Goal: Task Accomplishment & Management: Manage account settings

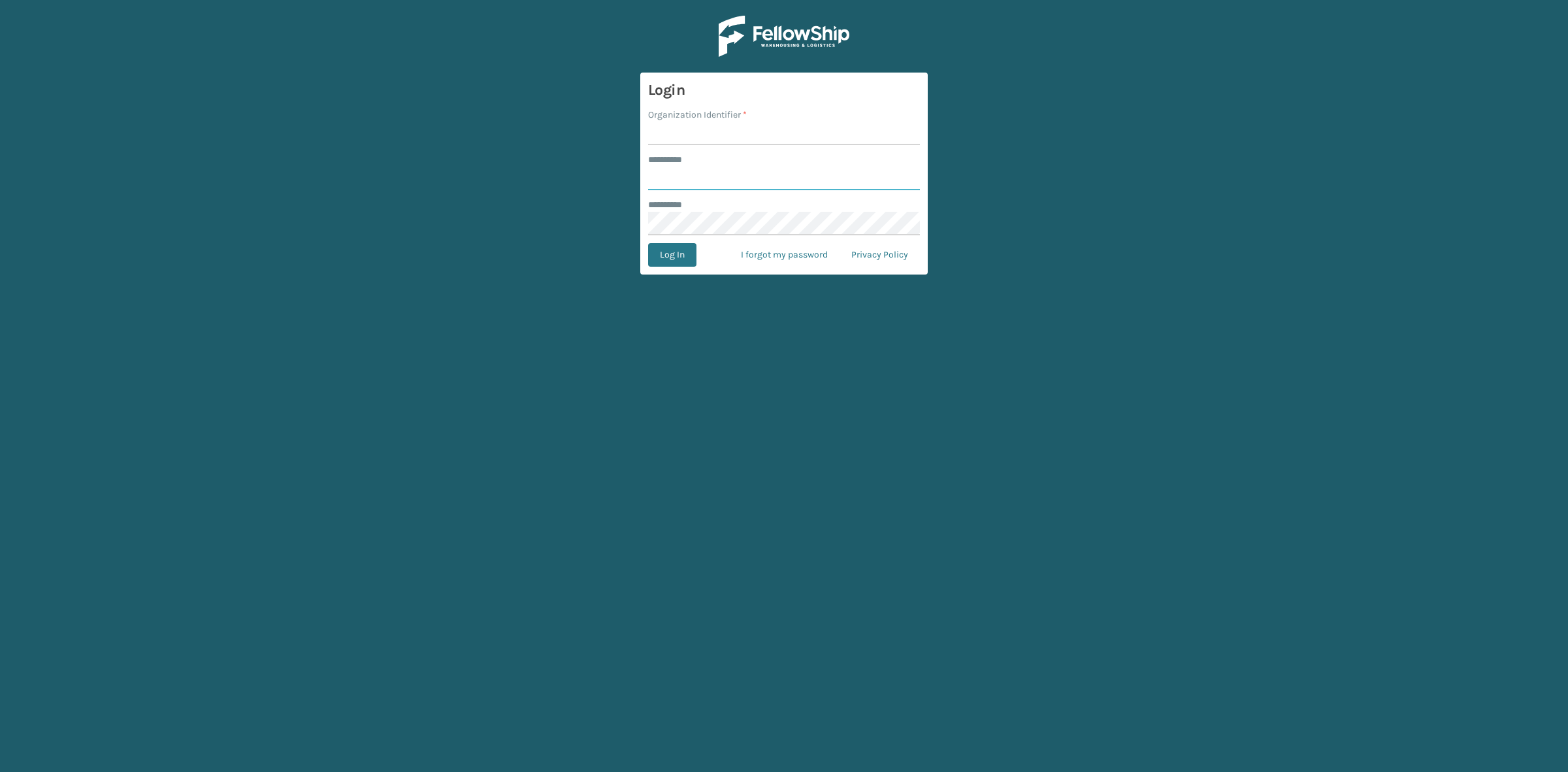
type input "***"
click at [734, 132] on input "Organization Identifier *" at bounding box center [784, 134] width 272 height 23
type input "SuperAdminOrganization"
click at [673, 260] on button "Log In" at bounding box center [673, 255] width 48 height 23
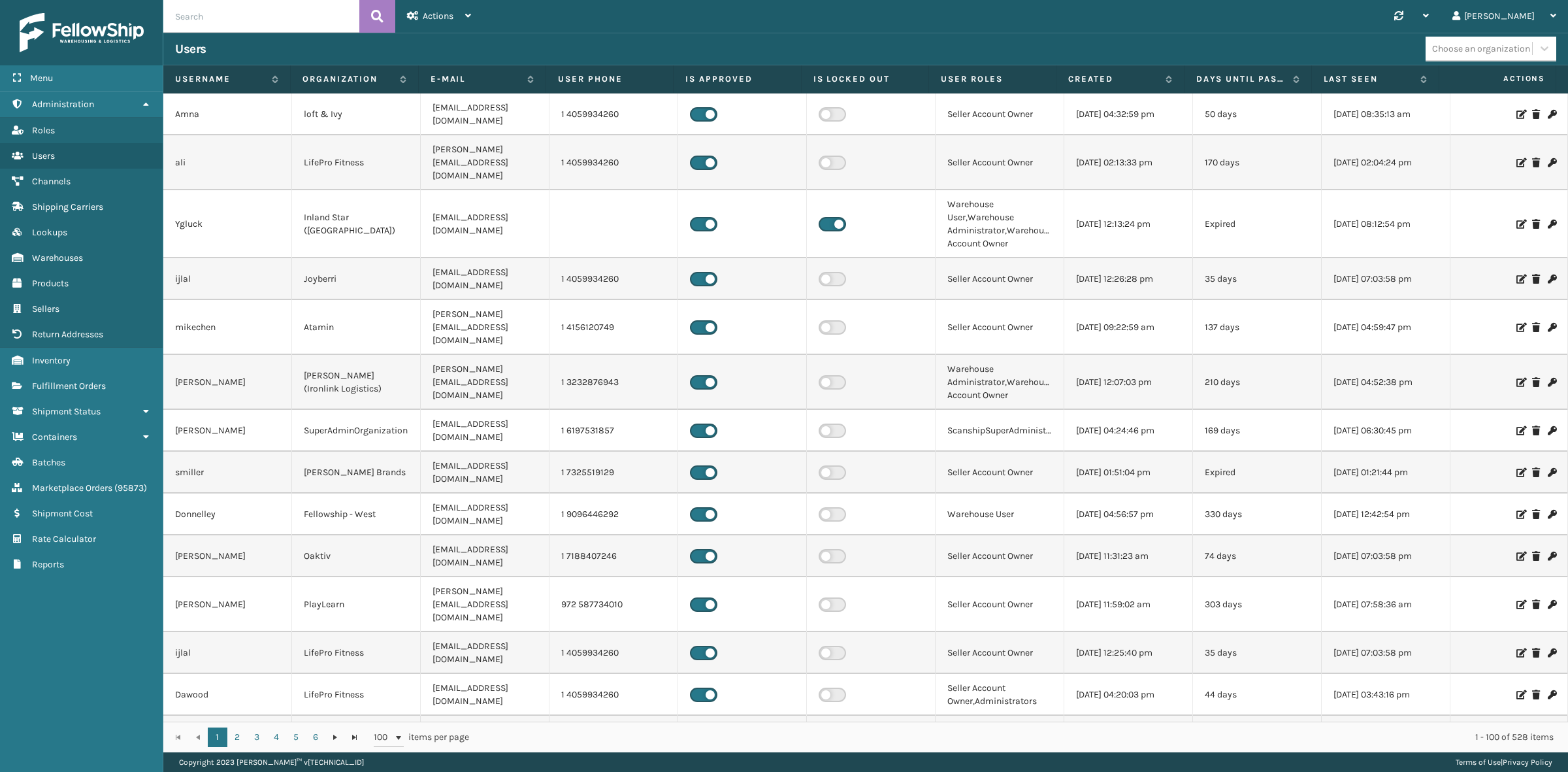
click at [655, 33] on div "Users Choose an organization" at bounding box center [865, 48] width 1404 height 33
click at [147, 99] on icon at bounding box center [145, 103] width 11 height 9
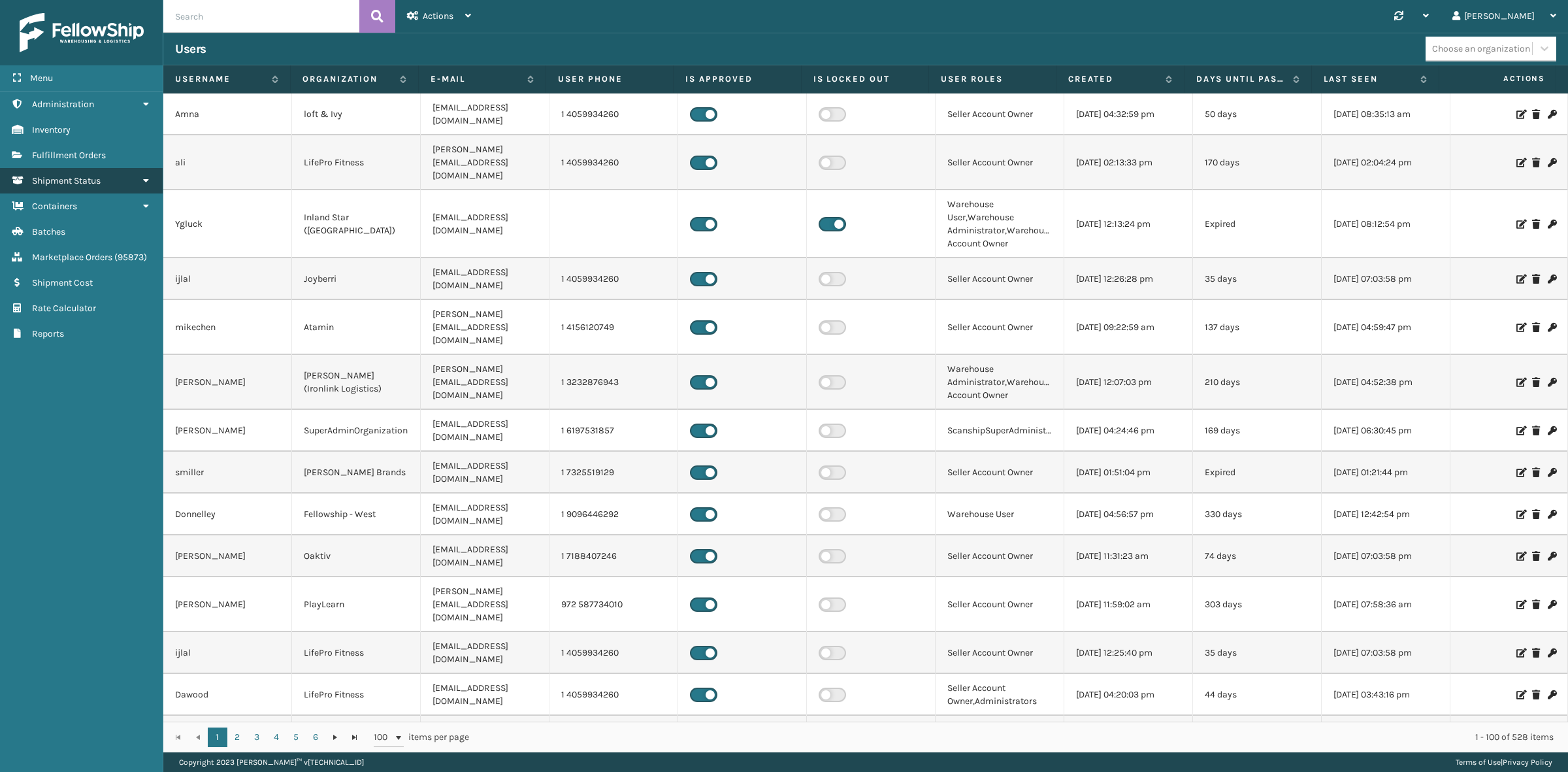
click at [115, 179] on link "Shipment Status" at bounding box center [81, 180] width 163 height 26
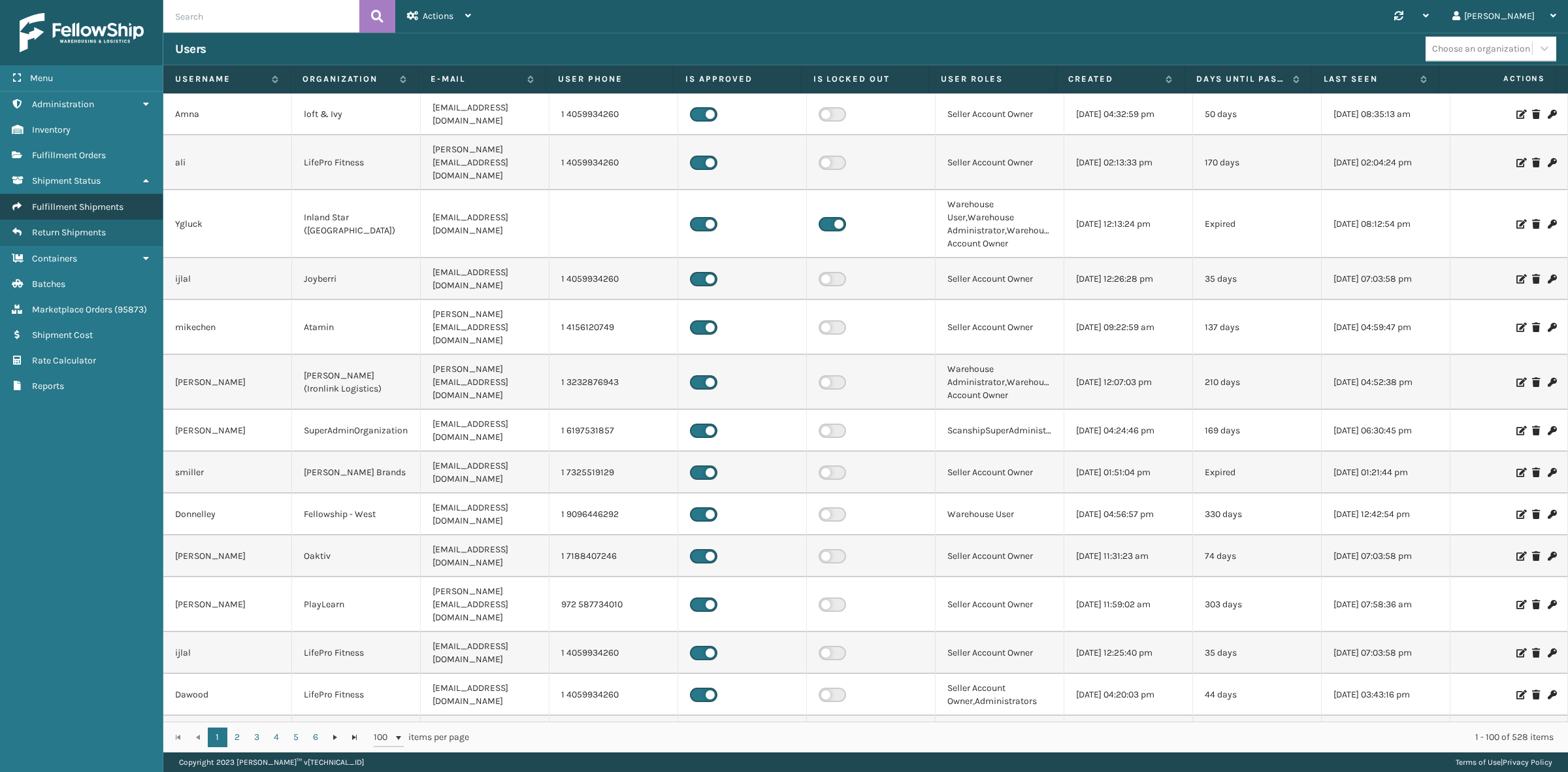
click at [105, 201] on span "Fulfillment Shipments" at bounding box center [78, 206] width 92 height 11
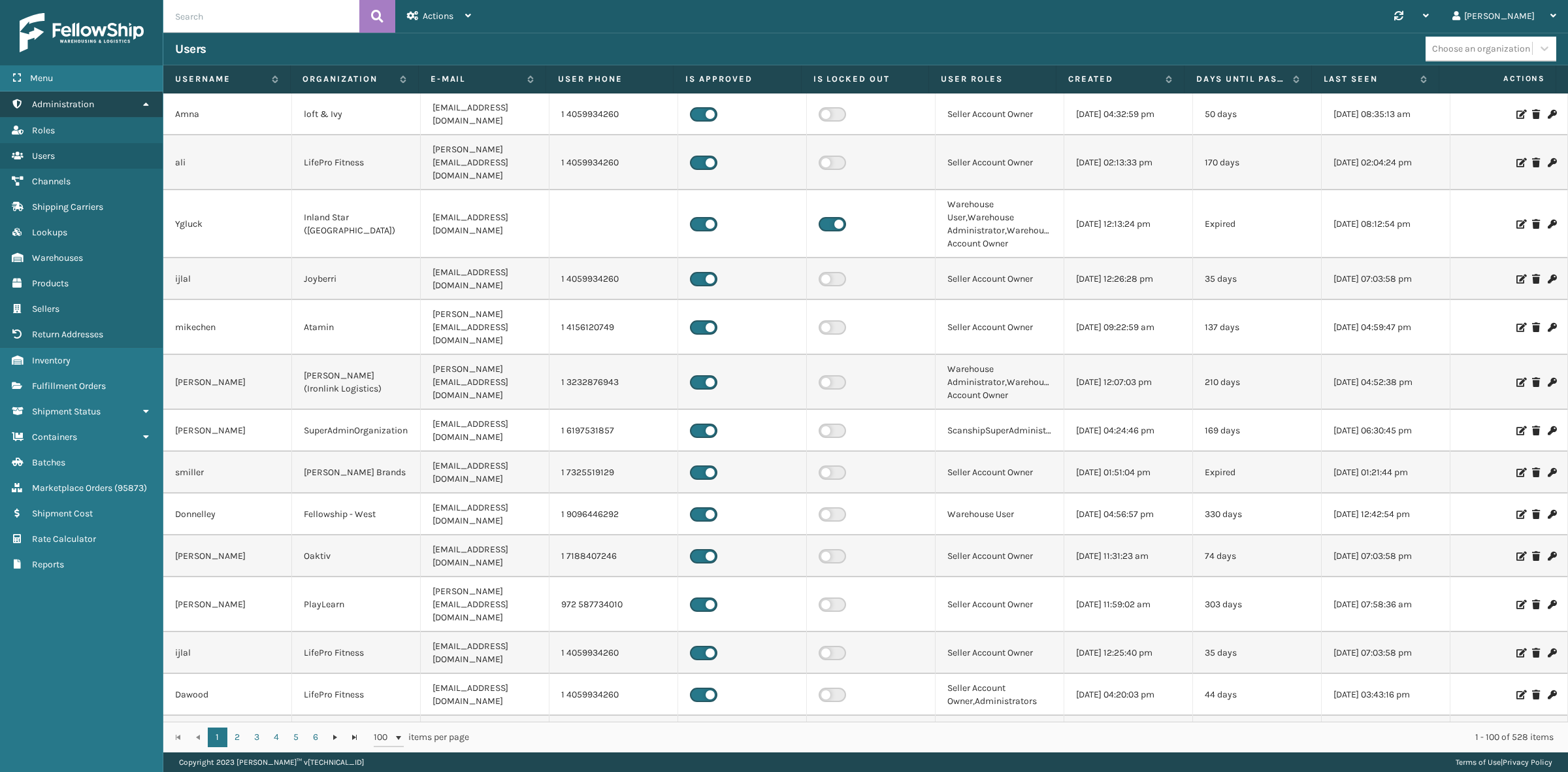
click at [144, 96] on link "Administration" at bounding box center [81, 104] width 163 height 26
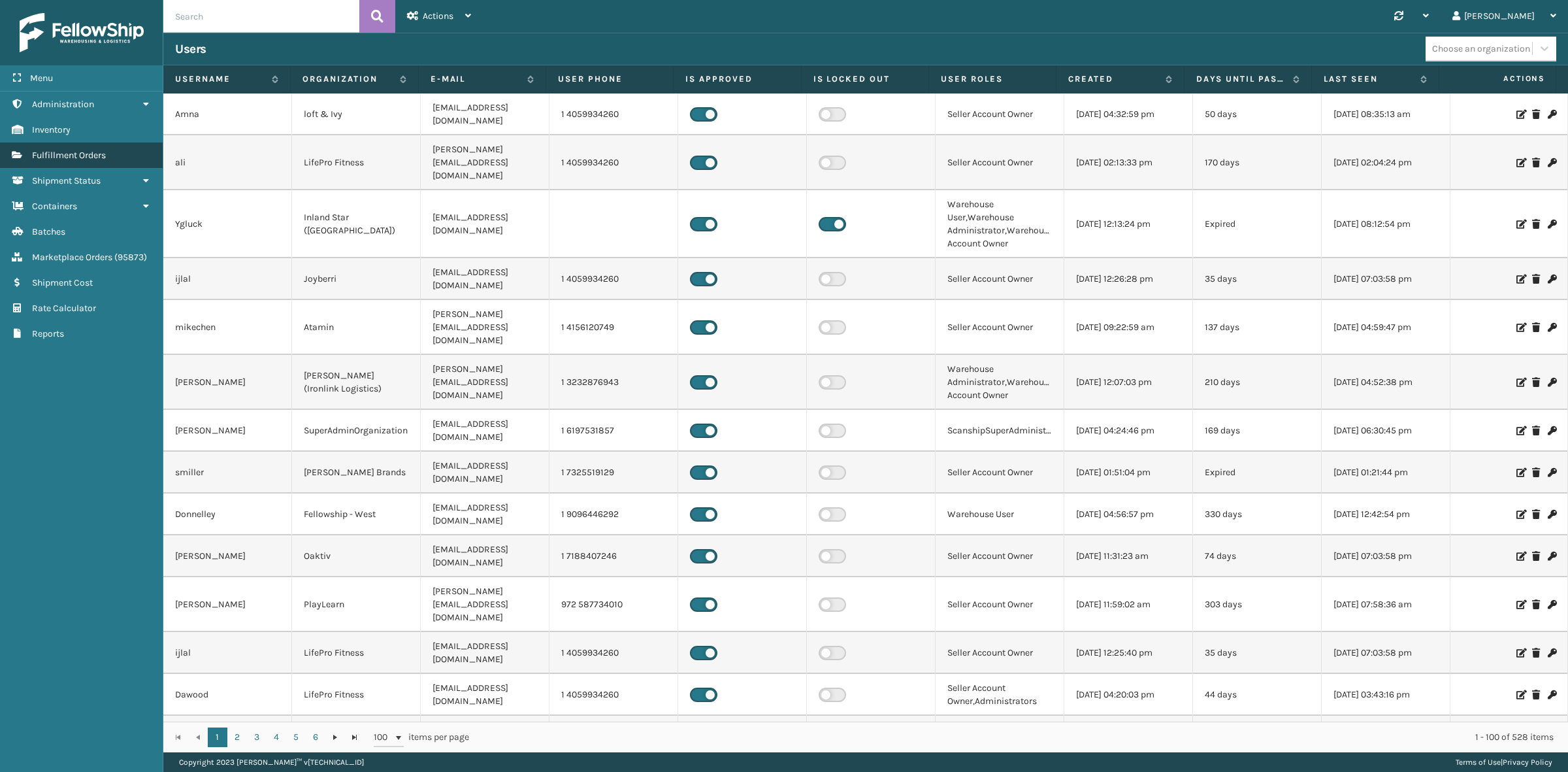
click at [98, 149] on span "Fulfillment Orders" at bounding box center [68, 154] width 73 height 11
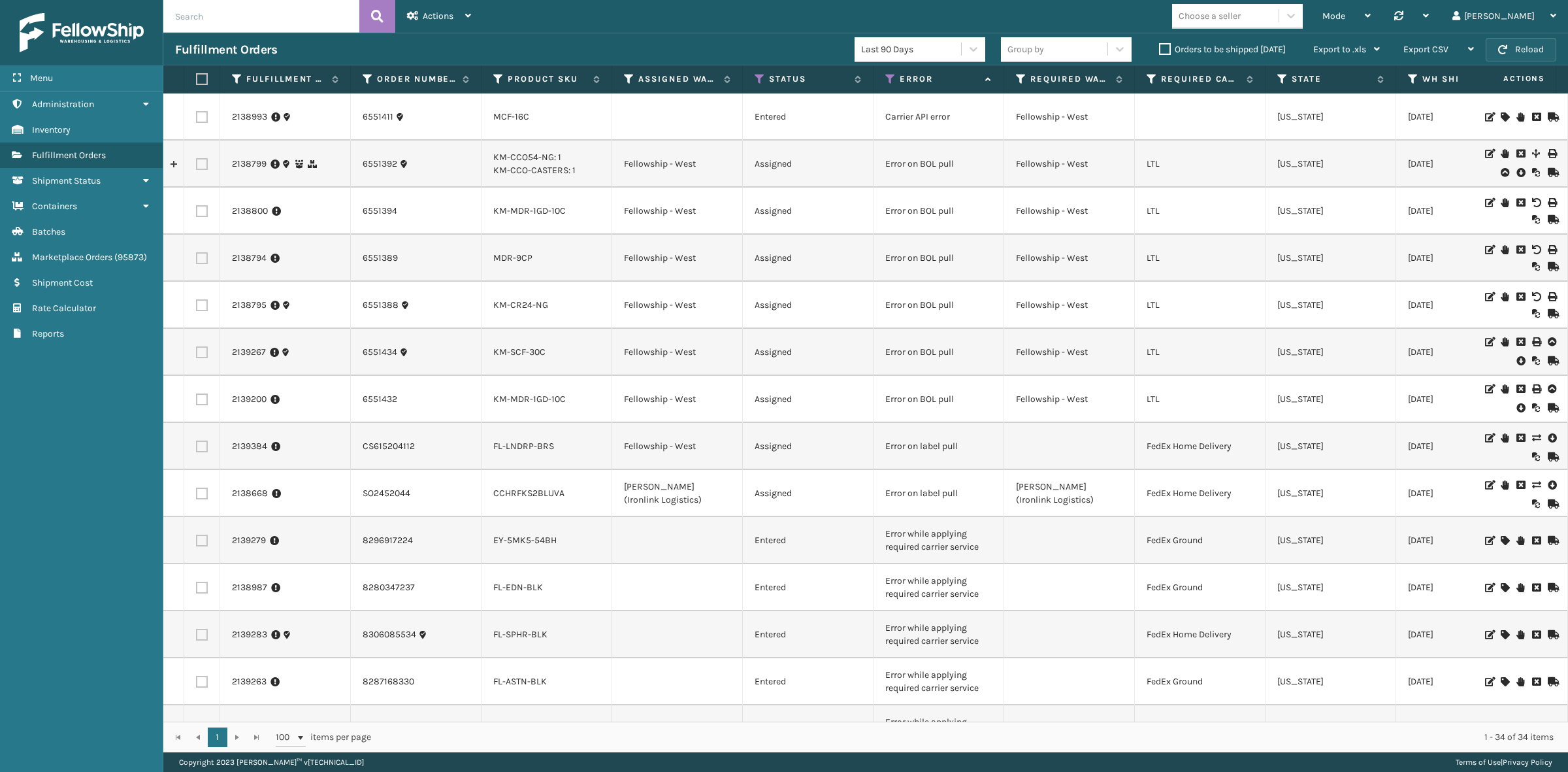
click at [1543, 40] on button "Reload" at bounding box center [1520, 49] width 71 height 23
click at [1532, 43] on button "Reload" at bounding box center [1520, 49] width 71 height 23
